Goal: Information Seeking & Learning: Learn about a topic

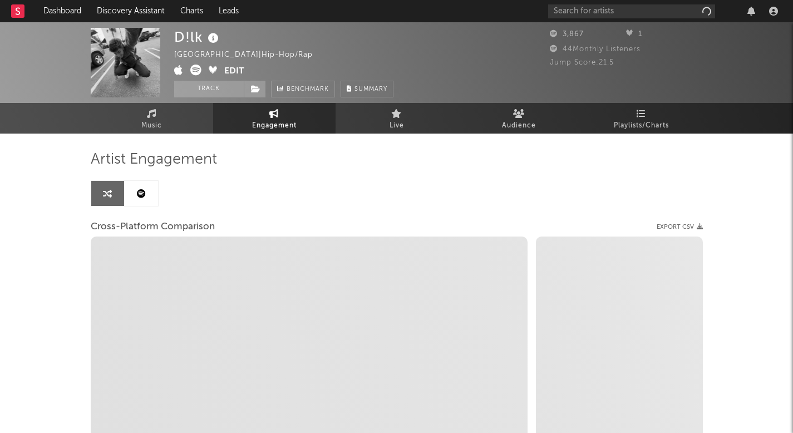
select select "1w"
select select "1m"
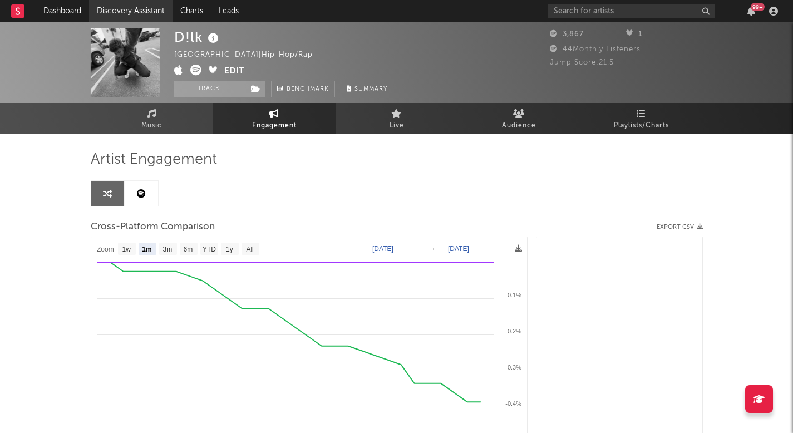
click at [127, 8] on link "Discovery Assistant" at bounding box center [130, 11] width 83 height 22
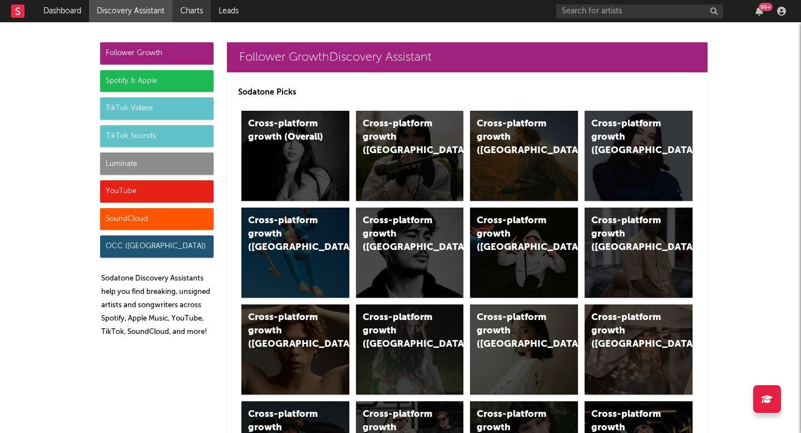
click at [189, 12] on link "Charts" at bounding box center [192, 11] width 38 height 22
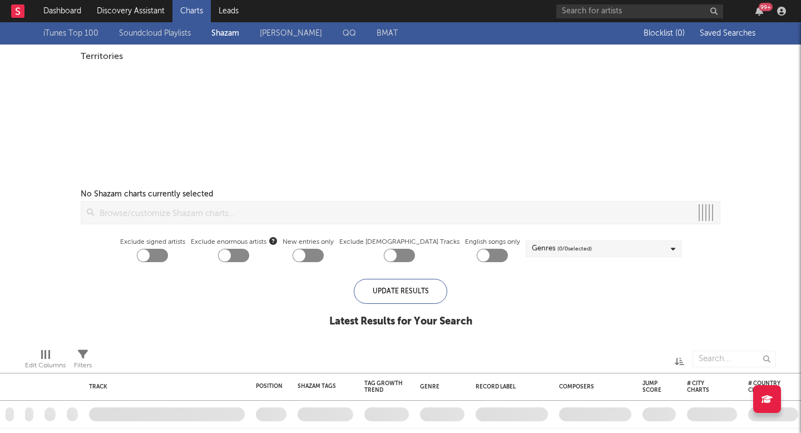
checkbox input "true"
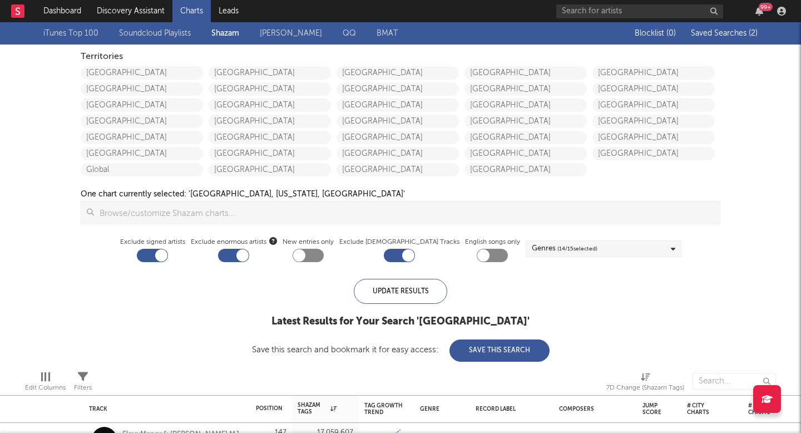
click at [709, 26] on div "Blocklist ( 0 ) Saved Searches ( 2 )" at bounding box center [688, 33] width 139 height 22
click at [708, 33] on span "Saved Searches ( 2 )" at bounding box center [724, 33] width 67 height 8
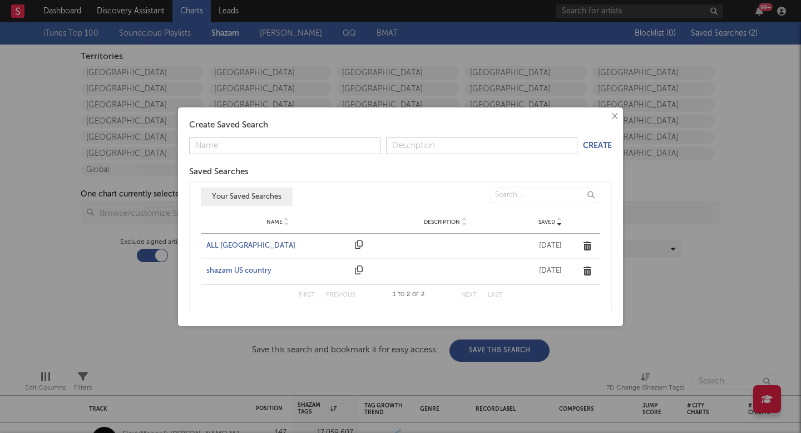
click at [247, 246] on div "ALL UNITED STATES" at bounding box center [277, 245] width 143 height 11
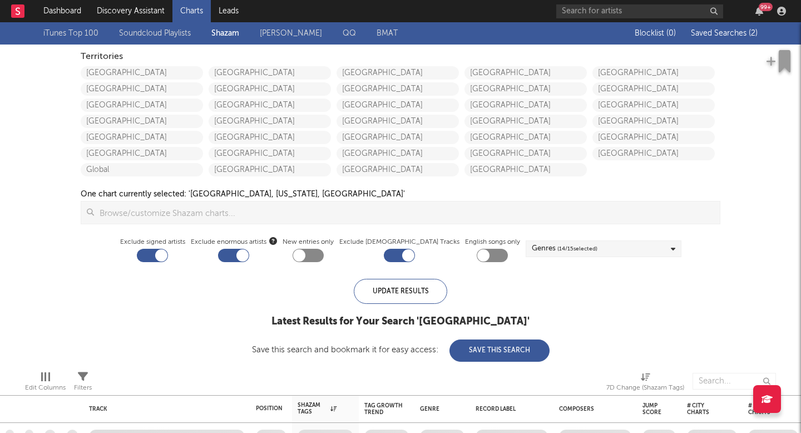
checkbox input "false"
checkbox input "true"
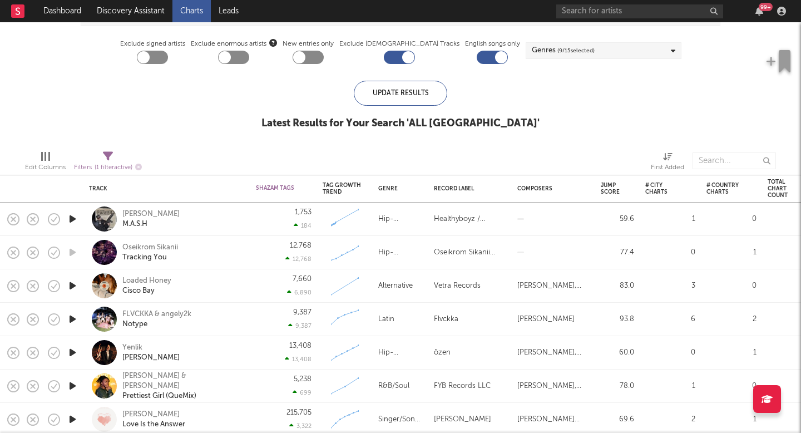
click at [70, 284] on icon "button" at bounding box center [73, 286] width 12 height 14
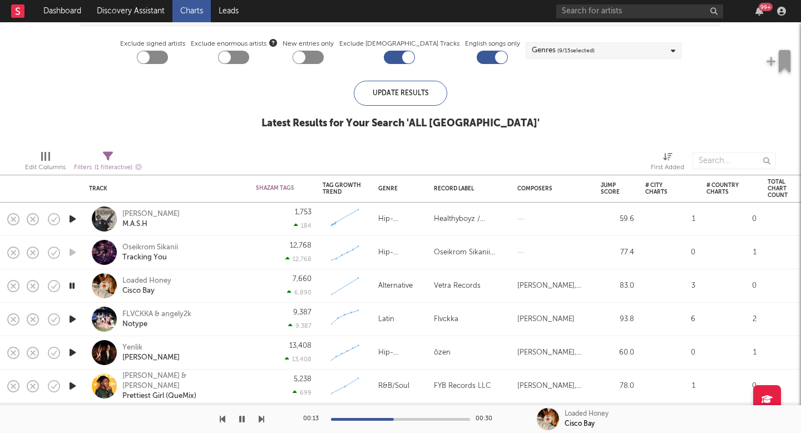
click at [235, 422] on div at bounding box center [132, 419] width 264 height 28
click at [242, 415] on icon "button" at bounding box center [242, 419] width 6 height 9
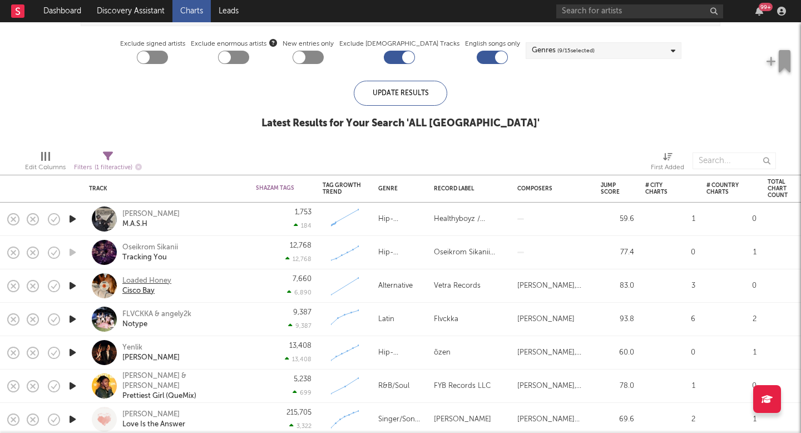
click at [146, 282] on div "Loaded Honey" at bounding box center [146, 281] width 49 height 10
click at [74, 286] on icon "button" at bounding box center [73, 286] width 12 height 14
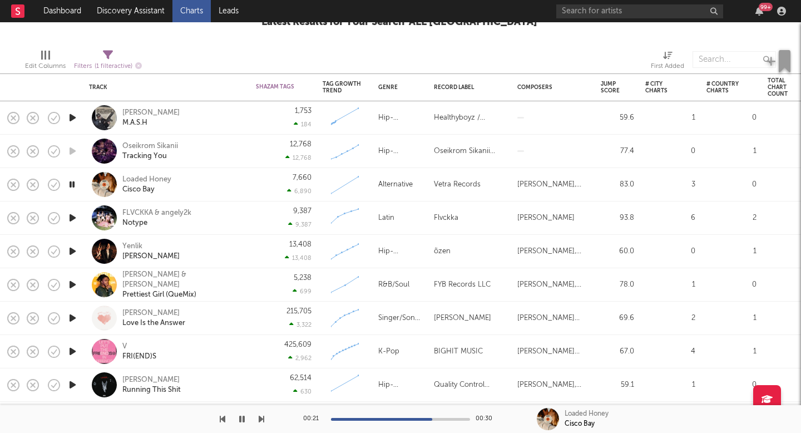
click at [73, 317] on icon "button" at bounding box center [73, 318] width 12 height 14
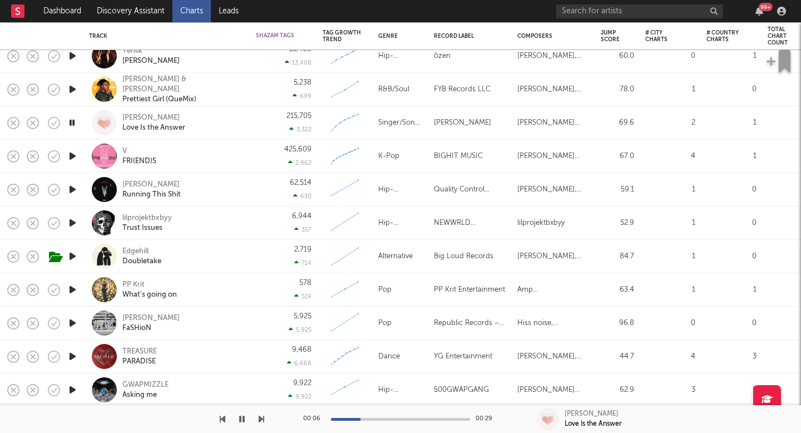
click at [74, 321] on icon "button" at bounding box center [73, 323] width 12 height 14
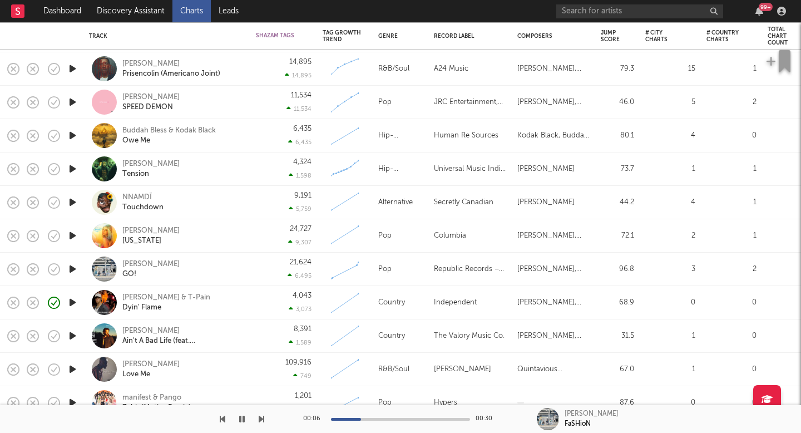
click at [73, 301] on icon "button" at bounding box center [73, 303] width 12 height 14
click at [139, 296] on div "Tayler Holder & T-Pain" at bounding box center [166, 298] width 88 height 10
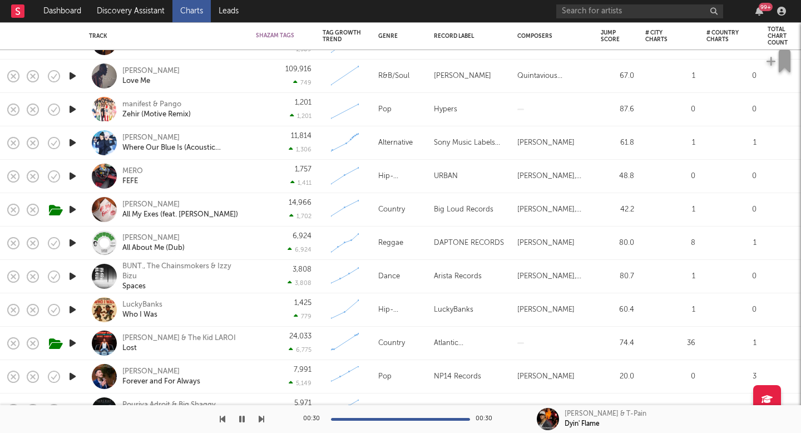
click at [72, 372] on icon "button" at bounding box center [73, 377] width 12 height 14
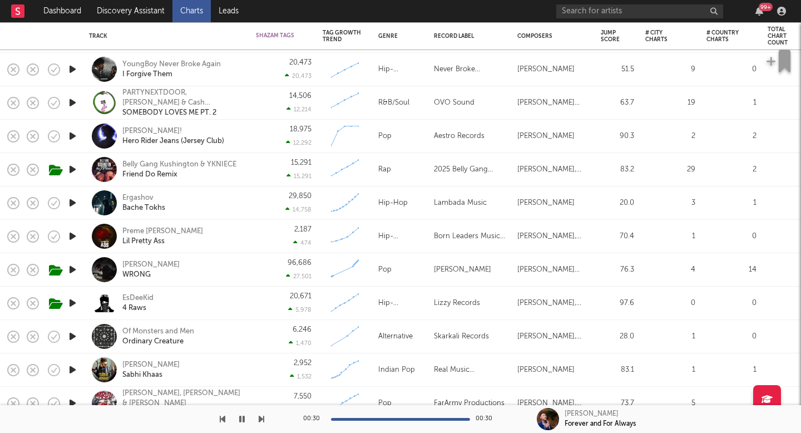
click at [240, 421] on icon "button" at bounding box center [242, 419] width 6 height 9
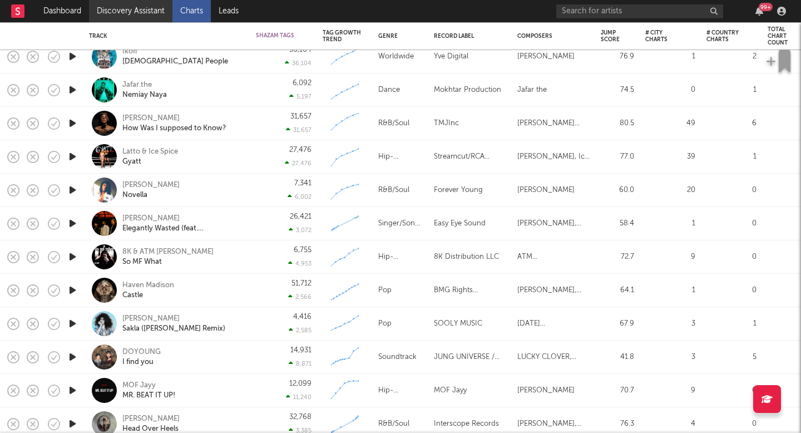
click at [124, 2] on link "Discovery Assistant" at bounding box center [130, 11] width 83 height 22
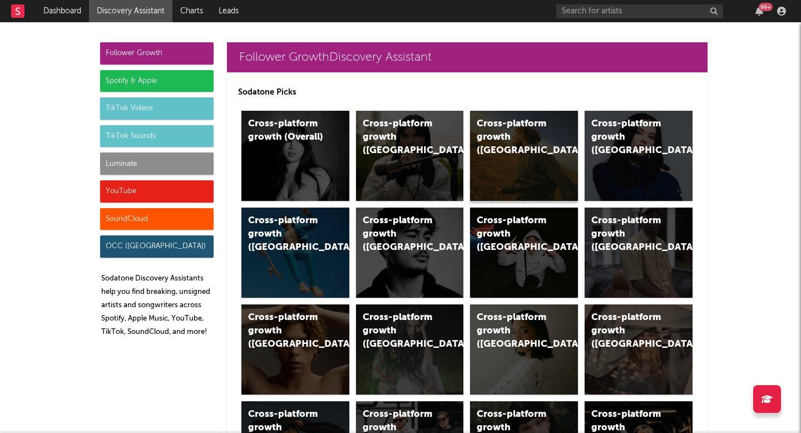
click at [488, 144] on div "Cross-platform growth (US)" at bounding box center [515, 137] width 76 height 40
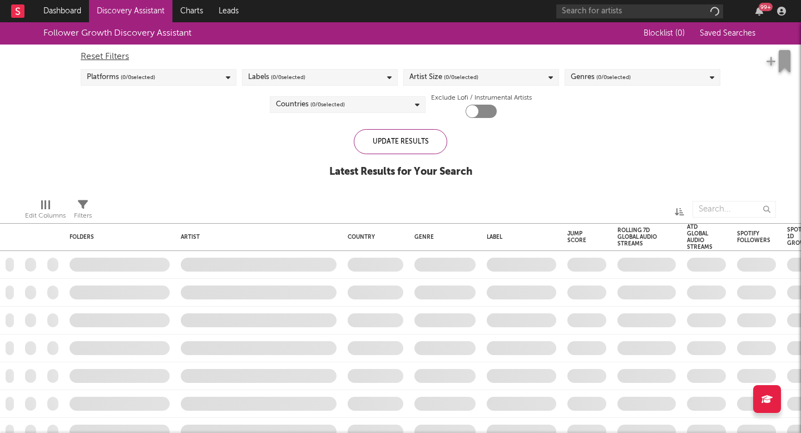
checkbox input "true"
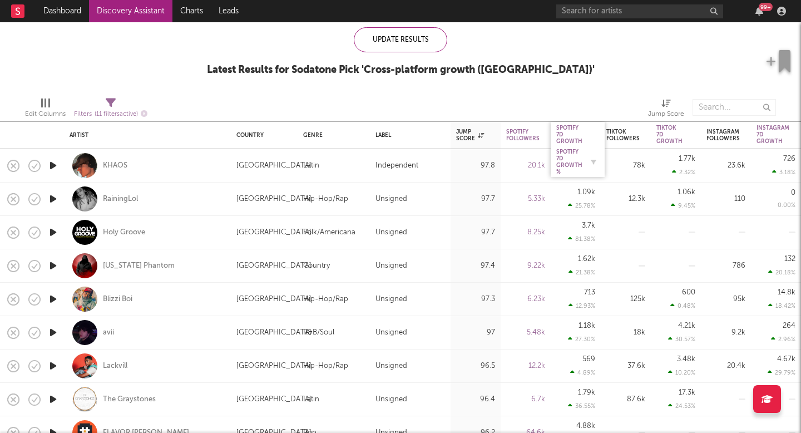
click at [579, 161] on div "Spotify 7D Growth %" at bounding box center [570, 162] width 26 height 27
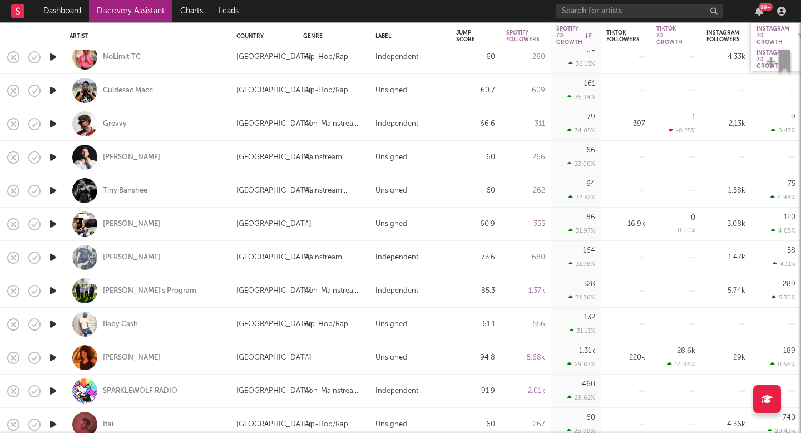
click at [768, 37] on div "Instagram 7D Growth" at bounding box center [773, 36] width 33 height 20
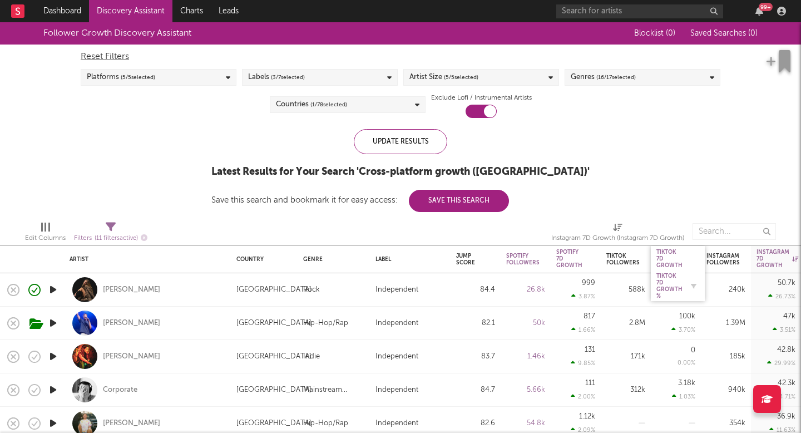
click at [668, 273] on div "Tiktok 7D Growth %" at bounding box center [670, 286] width 26 height 27
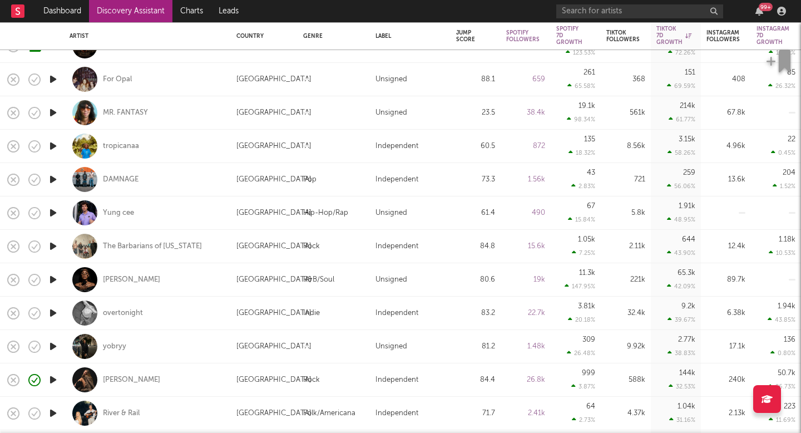
click at [209, 345] on div "yobryy" at bounding box center [148, 346] width 156 height 33
select select "1w"
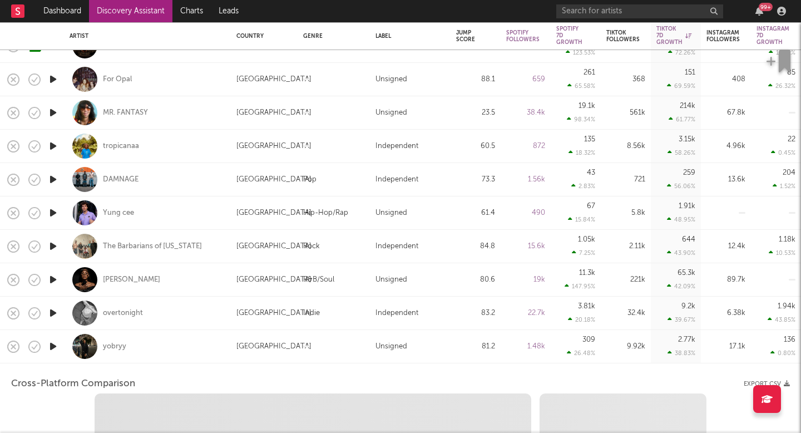
select select "1w"
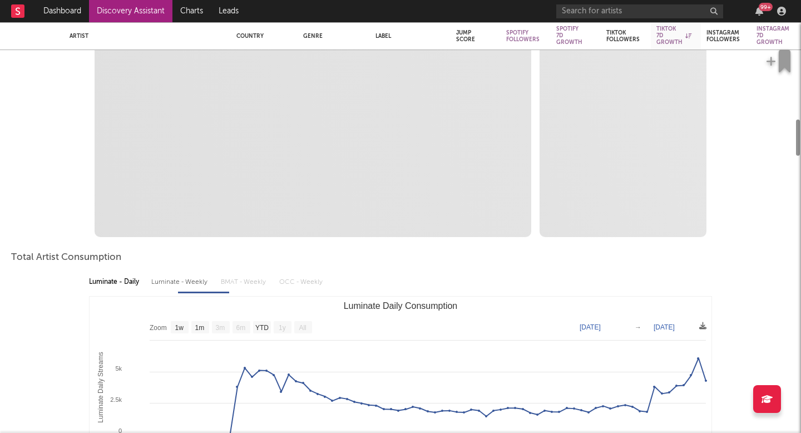
select select "1m"
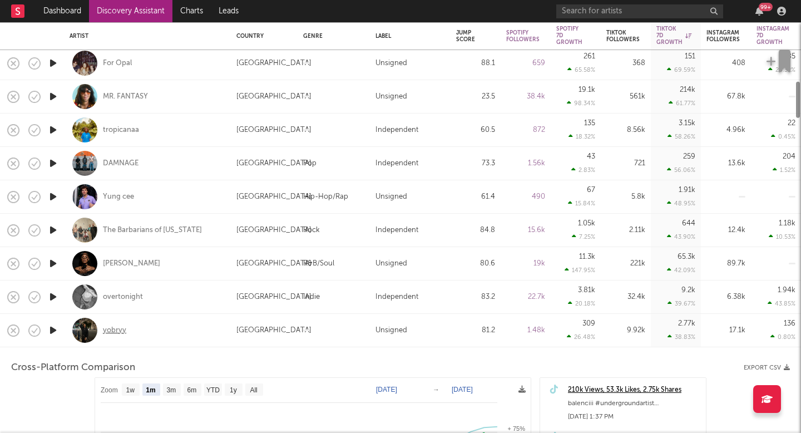
click at [117, 326] on div "yobryy" at bounding box center [114, 331] width 23 height 10
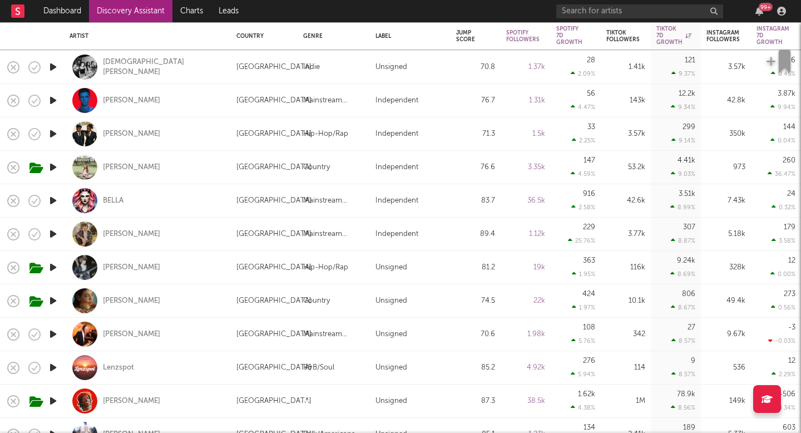
click at [155, 15] on link "Discovery Assistant" at bounding box center [130, 11] width 83 height 22
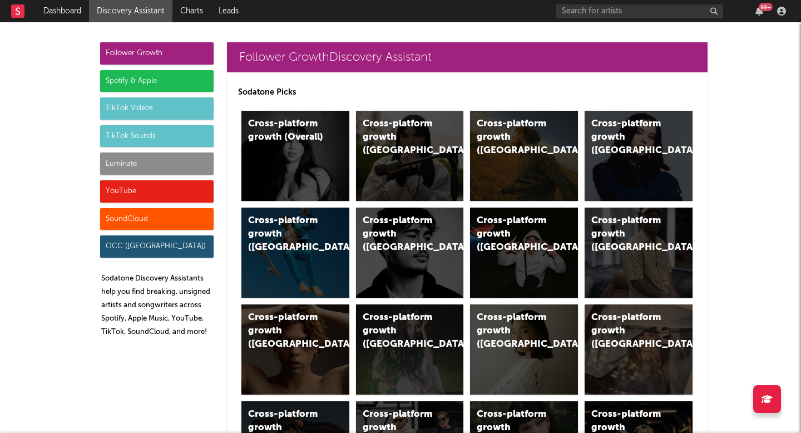
click at [122, 156] on div "Luminate" at bounding box center [157, 164] width 114 height 22
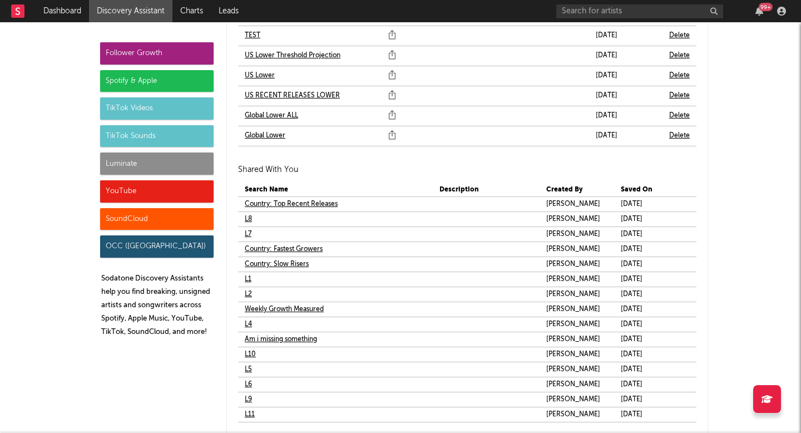
scroll to position [6719, 0]
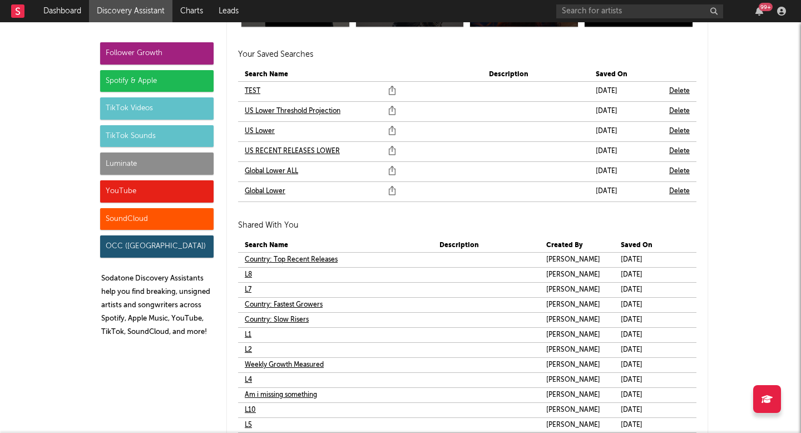
click at [256, 127] on link "US Lower" at bounding box center [260, 131] width 30 height 13
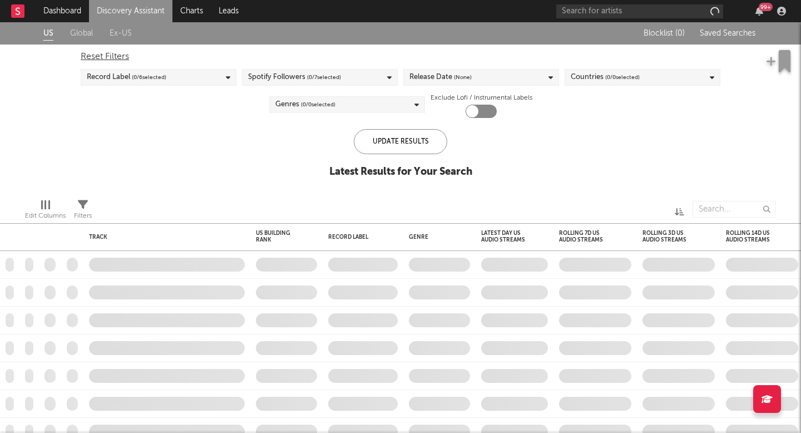
checkbox input "true"
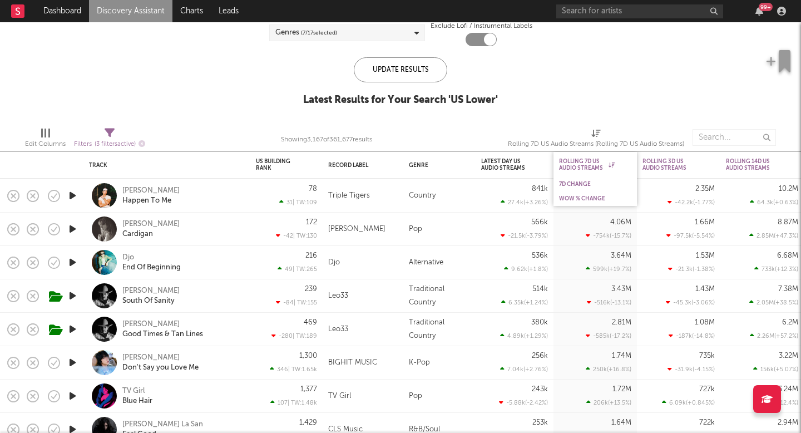
click at [580, 193] on div "WoW % Change" at bounding box center [595, 198] width 83 height 14
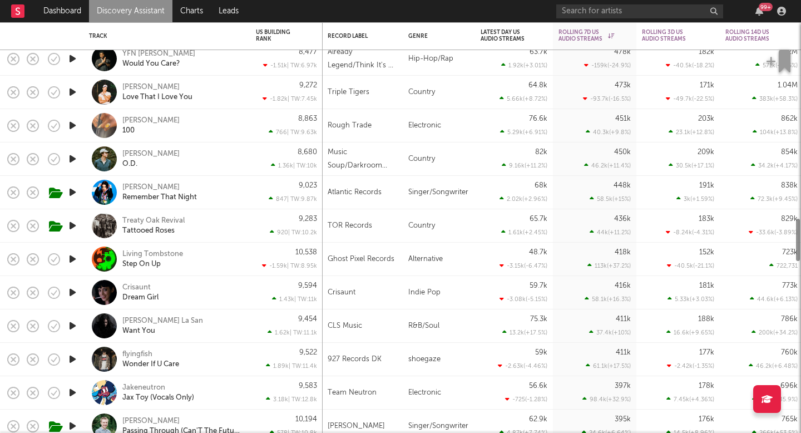
click at [426, 258] on div "Alternative" at bounding box center [439, 259] width 72 height 33
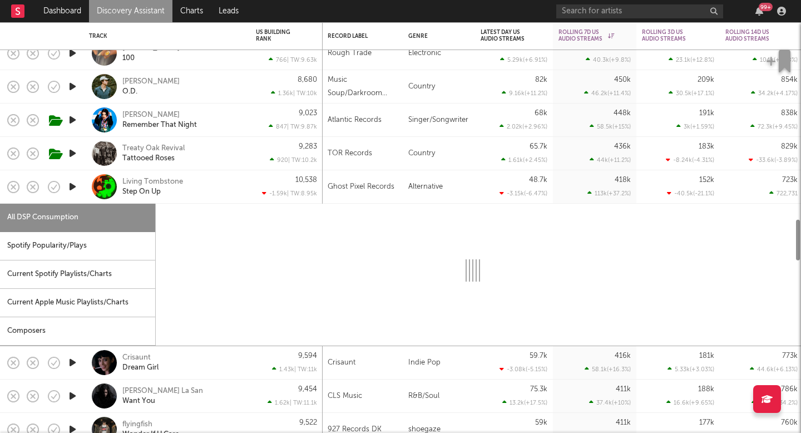
select select "1w"
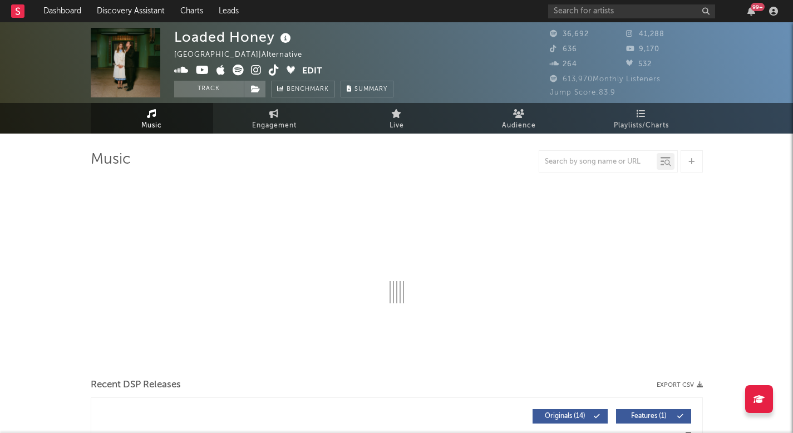
select select "6m"
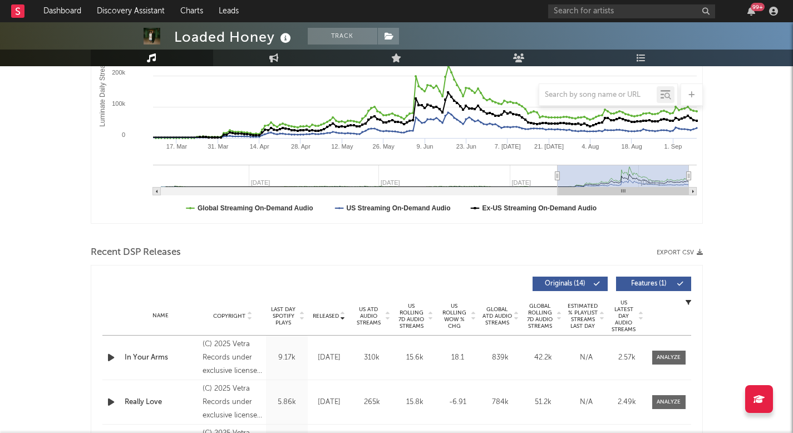
scroll to position [239, 0]
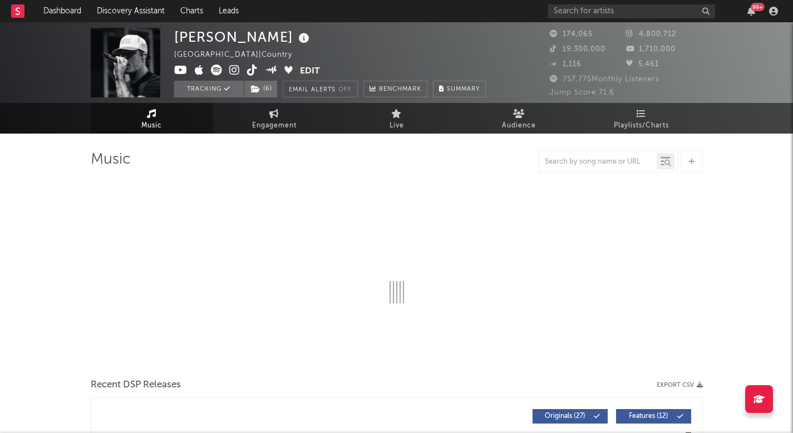
select select "6m"
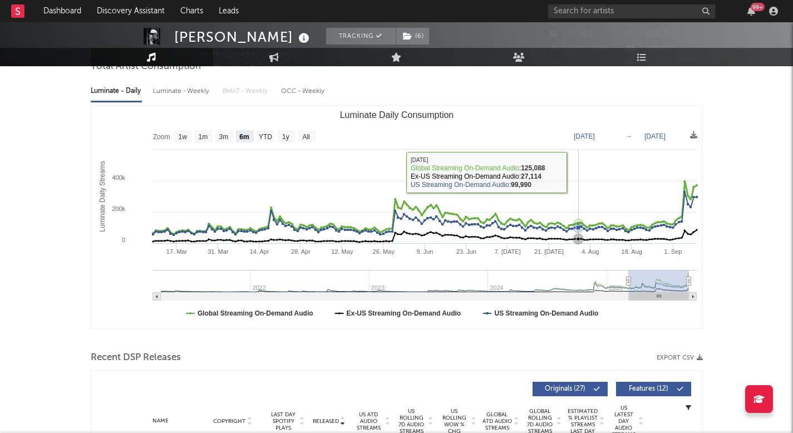
scroll to position [230, 0]
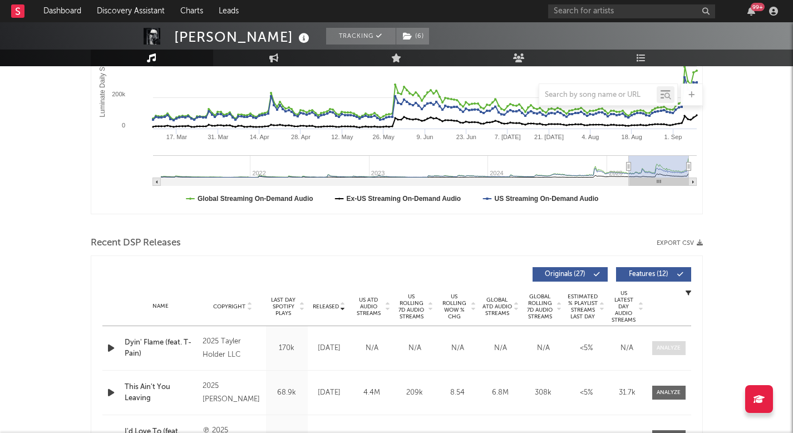
click at [673, 346] on div at bounding box center [669, 348] width 24 height 8
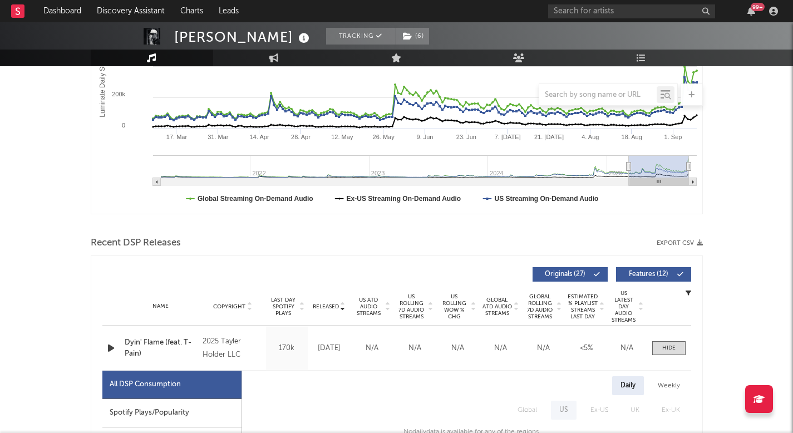
scroll to position [307, 0]
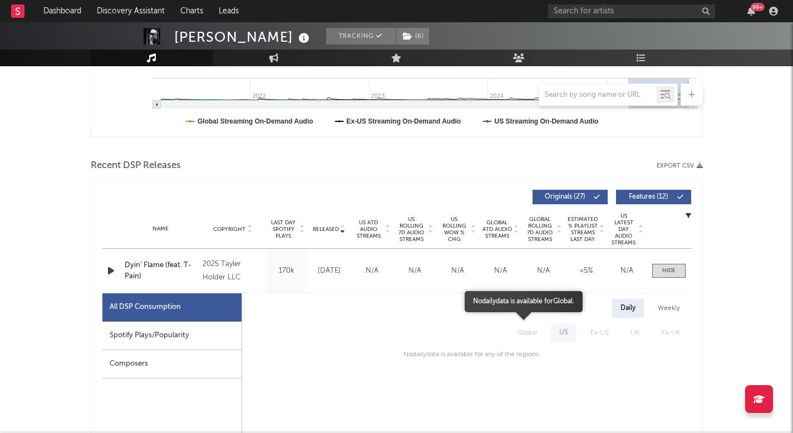
click at [528, 337] on span "Global" at bounding box center [528, 332] width 42 height 19
click at [660, 302] on div "Weekly" at bounding box center [669, 308] width 39 height 19
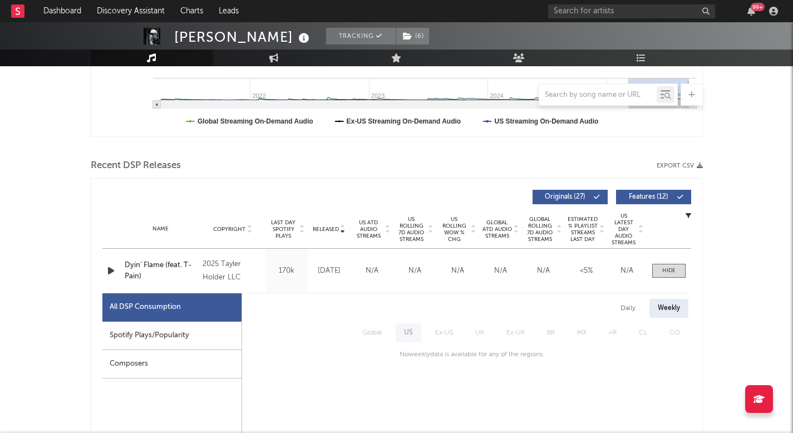
click at [198, 338] on div "Spotify Plays/Popularity" at bounding box center [171, 336] width 139 height 28
select select "1w"
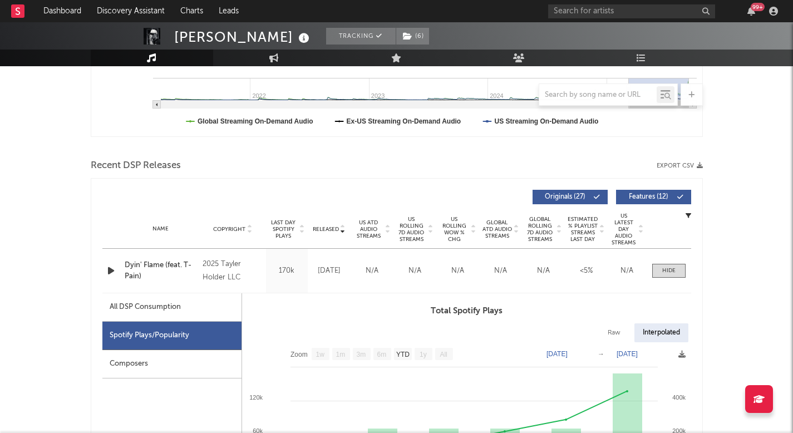
scroll to position [375, 0]
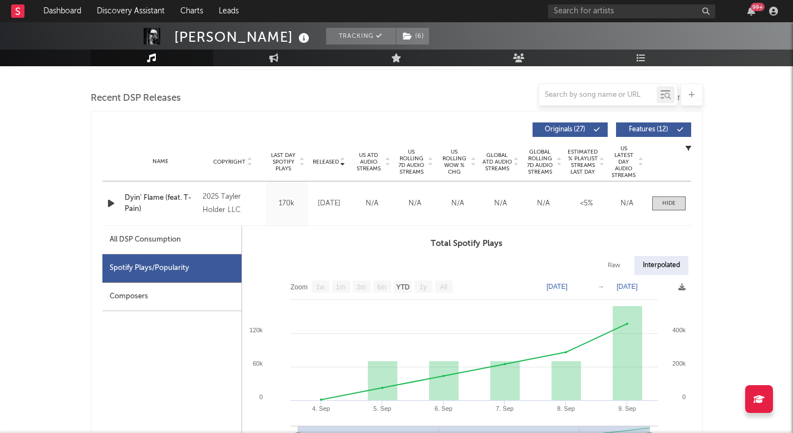
click at [596, 19] on div "99 +" at bounding box center [665, 11] width 234 height 22
click at [594, 9] on input "text" at bounding box center [631, 11] width 167 height 14
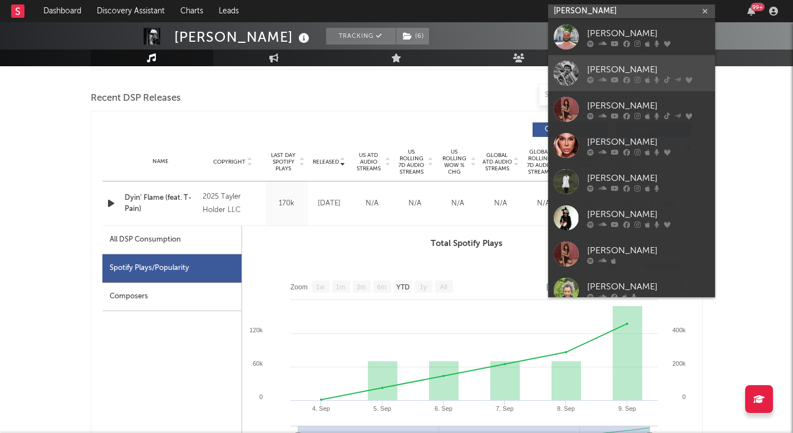
type input "[PERSON_NAME]"
click at [623, 74] on div "[PERSON_NAME]" at bounding box center [648, 69] width 122 height 13
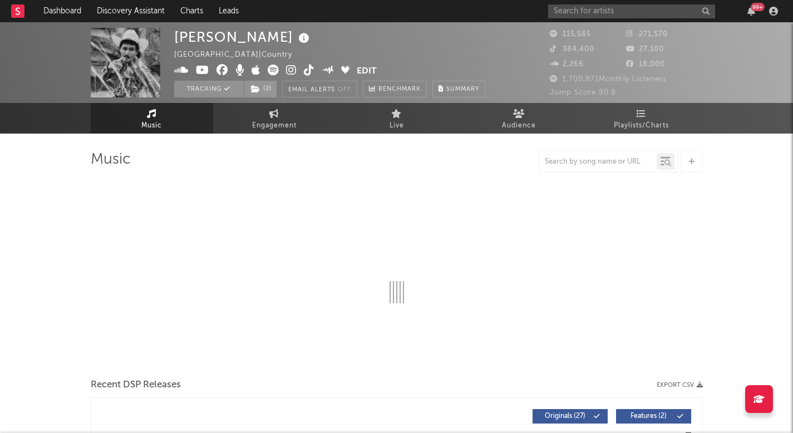
select select "6m"
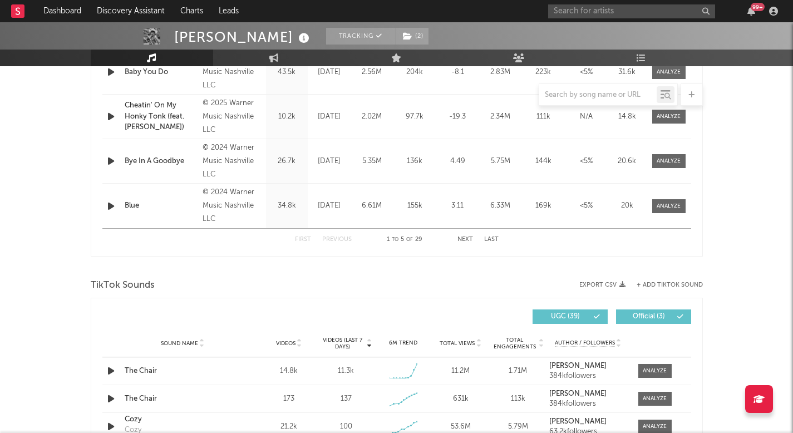
scroll to position [699, 0]
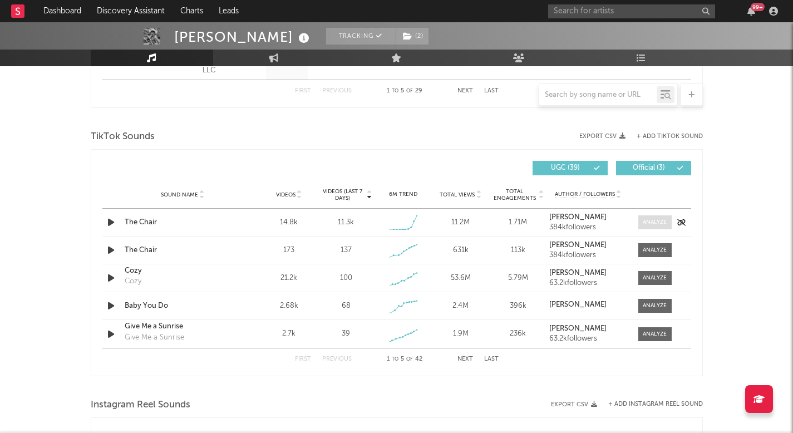
click at [648, 224] on div at bounding box center [655, 222] width 24 height 8
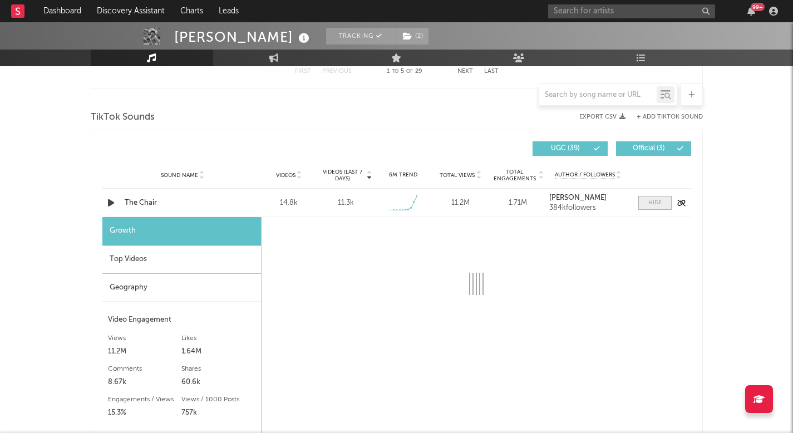
scroll to position [725, 0]
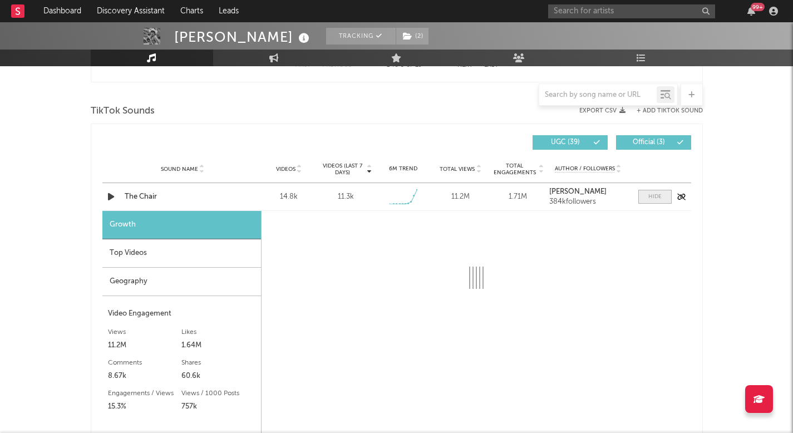
select select "1w"
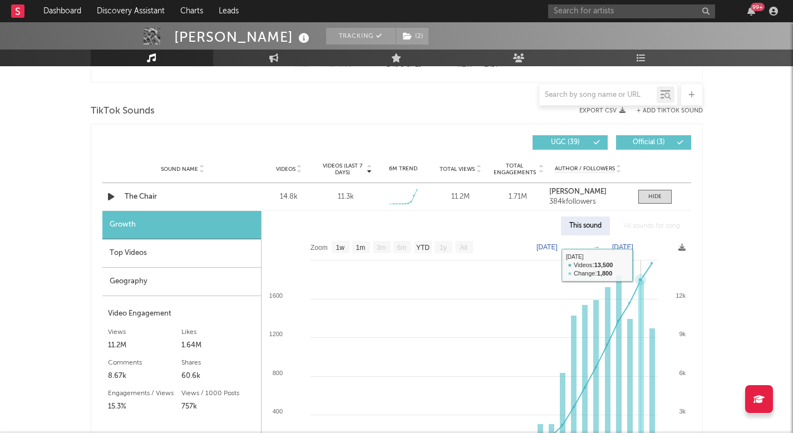
scroll to position [663, 0]
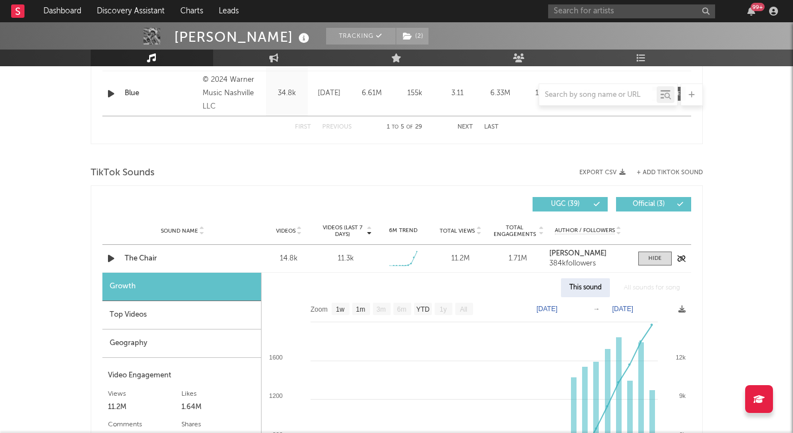
click at [111, 258] on icon "button" at bounding box center [111, 259] width 12 height 14
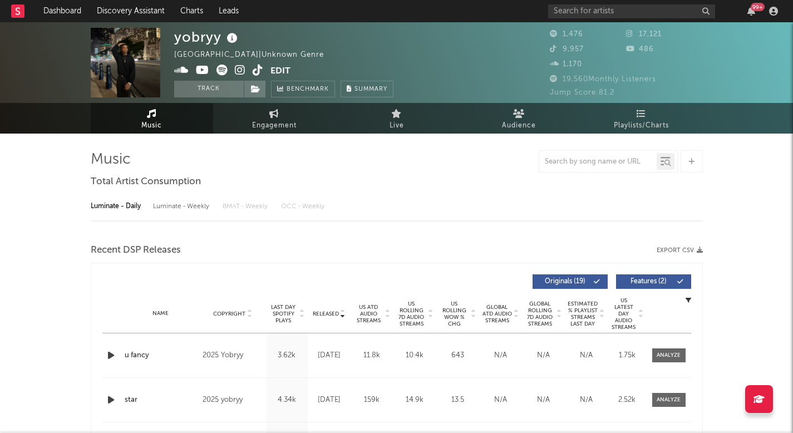
select select "1w"
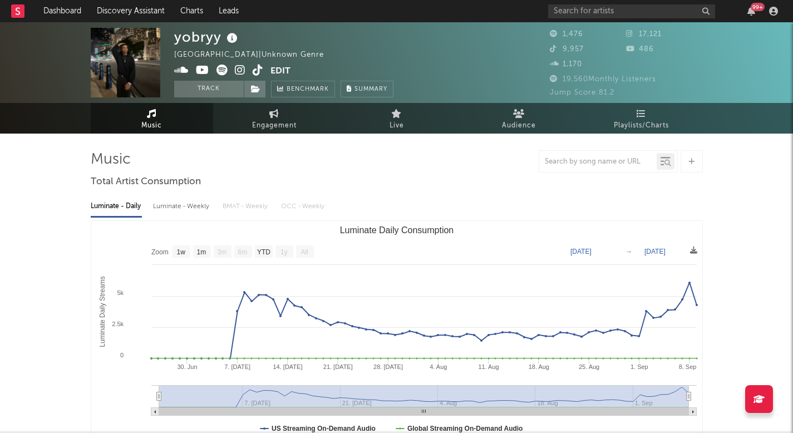
click at [587, 3] on div "99 +" at bounding box center [665, 11] width 234 height 22
click at [583, 13] on input "text" at bounding box center [631, 11] width 167 height 14
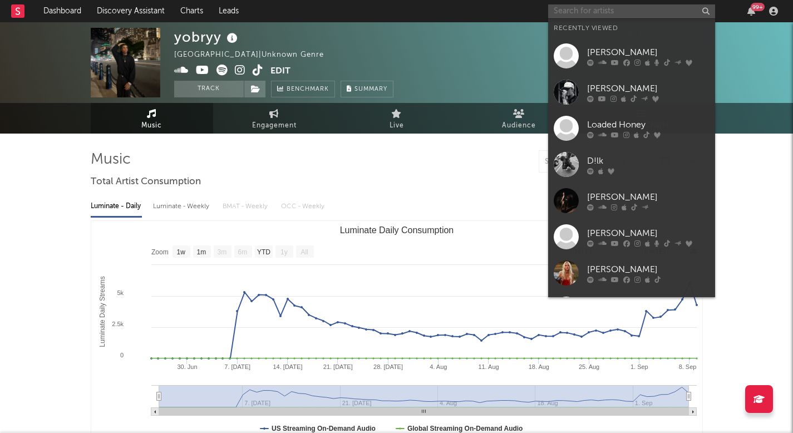
type input "f"
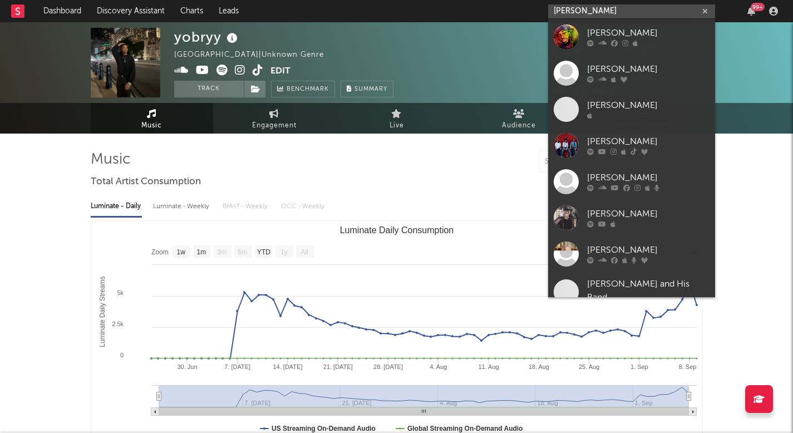
type input "davis cook"
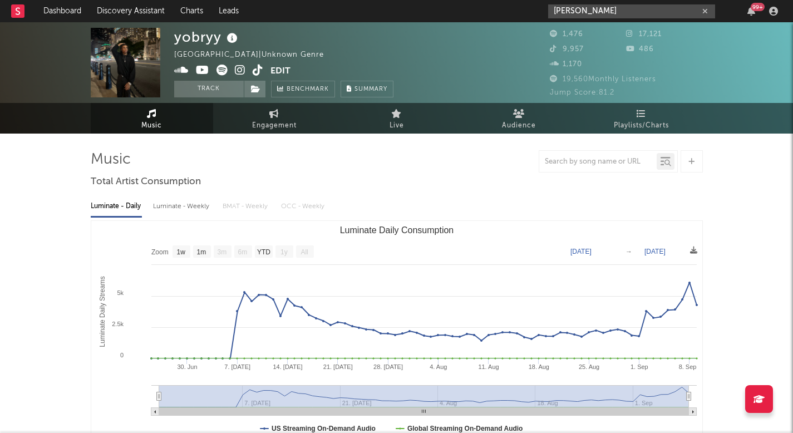
click at [611, 4] on input "davis cook" at bounding box center [631, 11] width 167 height 14
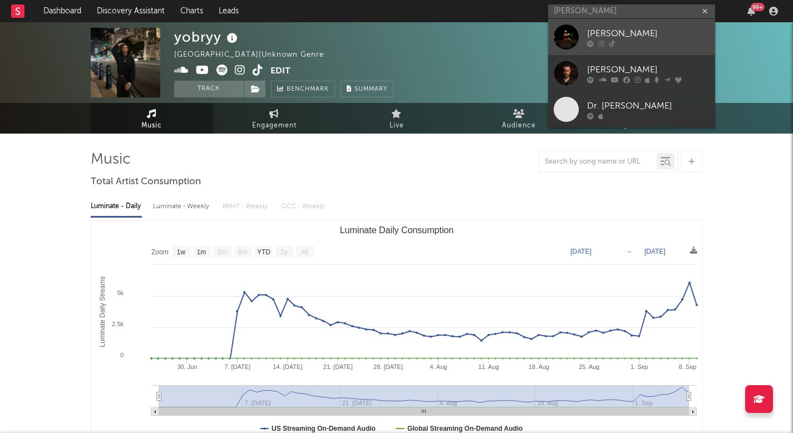
click at [609, 41] on icon at bounding box center [612, 43] width 6 height 7
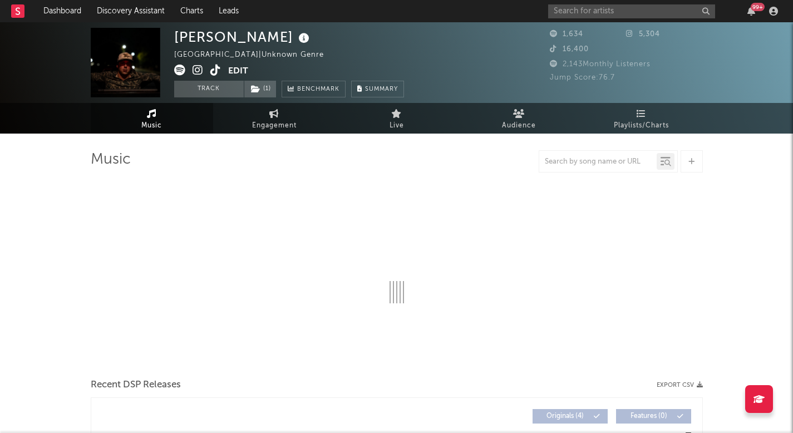
select select "6m"
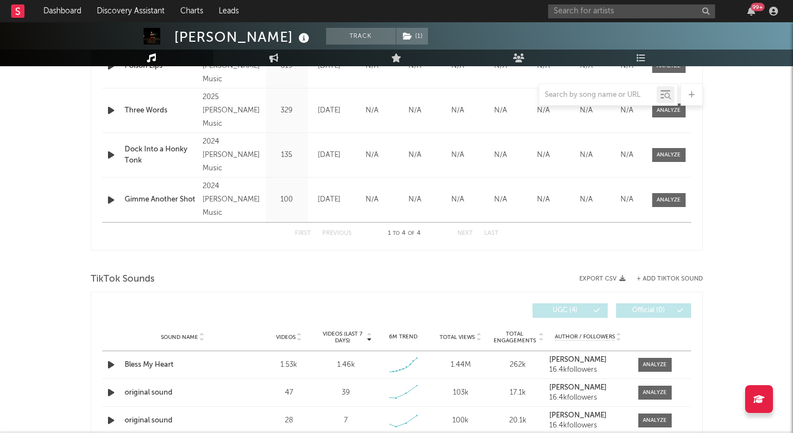
scroll to position [635, 0]
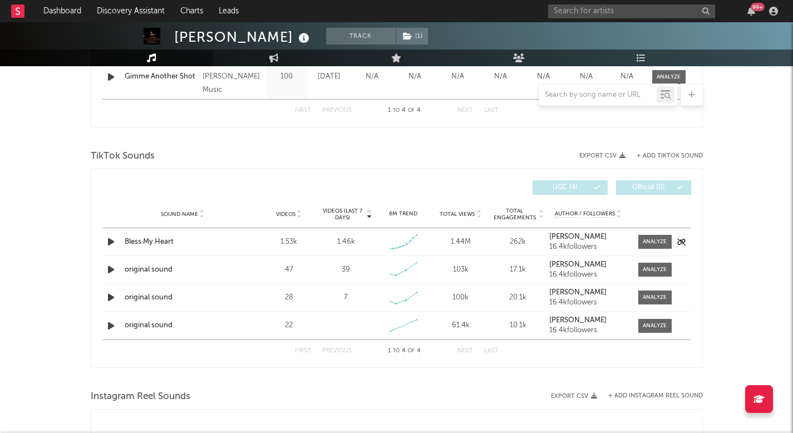
click at [634, 235] on div at bounding box center [652, 242] width 39 height 14
click at [646, 239] on div at bounding box center [655, 242] width 24 height 8
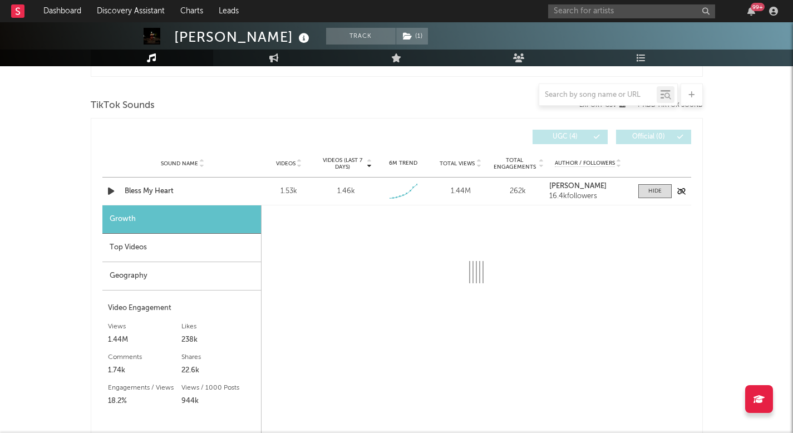
scroll to position [695, 0]
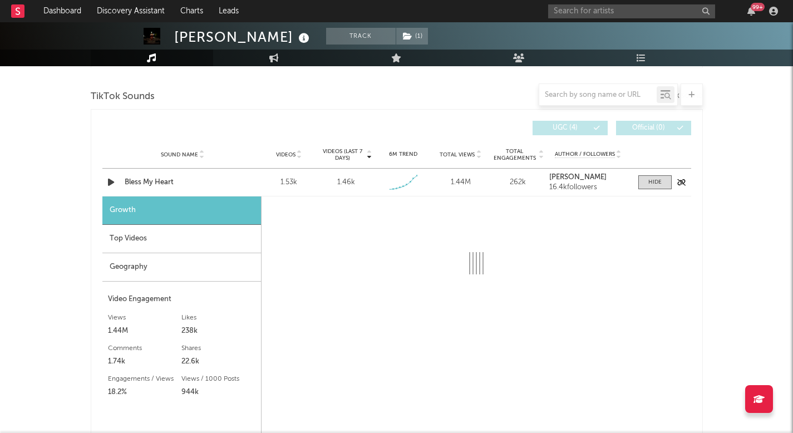
select select "1w"
